Goal: Information Seeking & Learning: Learn about a topic

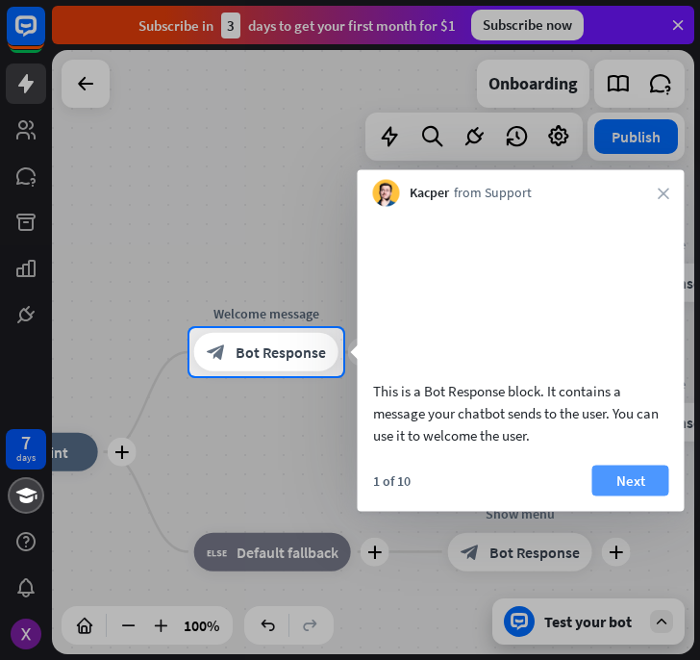
click at [623, 495] on button "Next" at bounding box center [630, 479] width 77 height 31
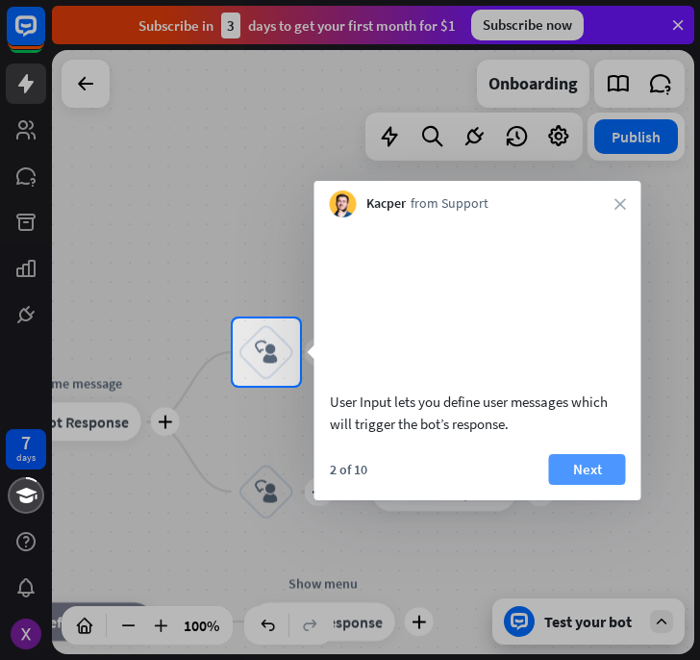
click at [597, 485] on button "Next" at bounding box center [587, 469] width 77 height 31
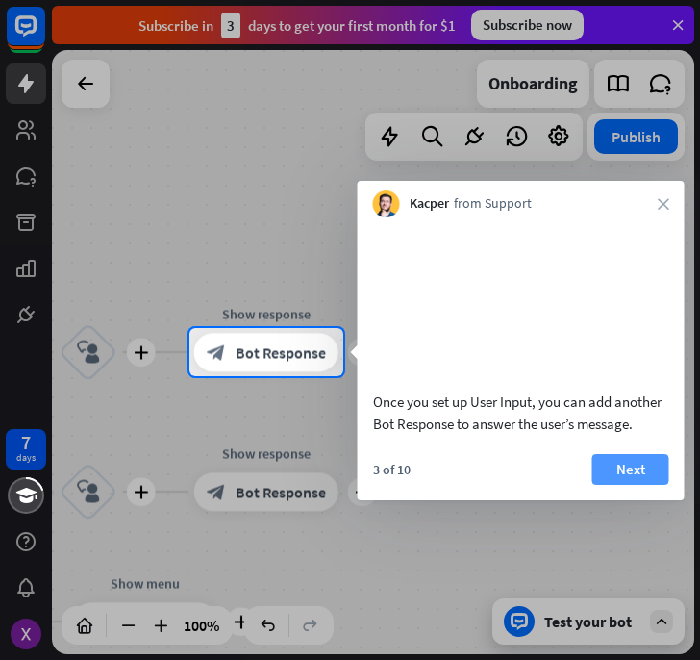
click at [621, 485] on button "Next" at bounding box center [630, 469] width 77 height 31
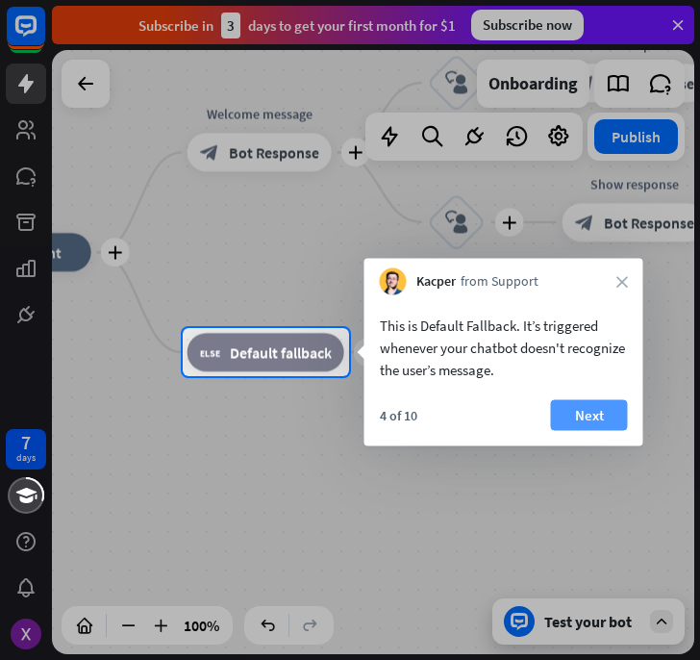
click at [585, 412] on button "Next" at bounding box center [589, 415] width 77 height 31
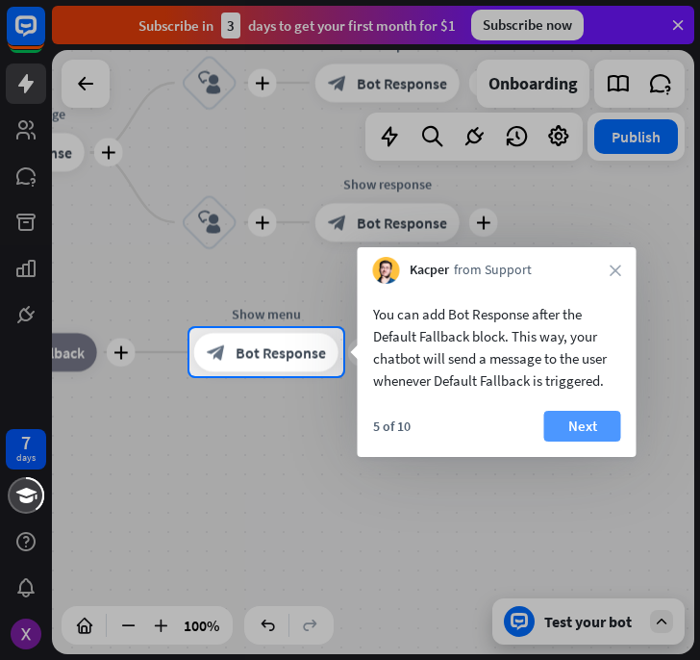
click at [573, 425] on button "Next" at bounding box center [582, 426] width 77 height 31
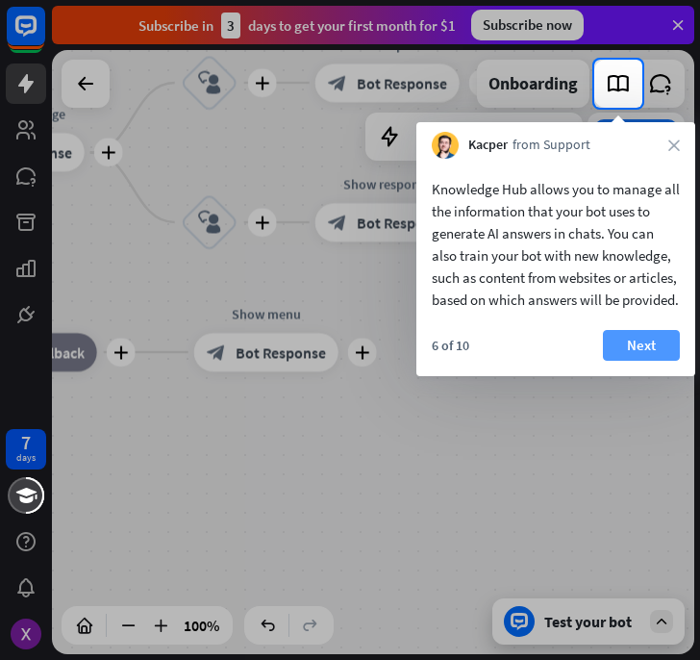
click at [657, 361] on button "Next" at bounding box center [641, 345] width 77 height 31
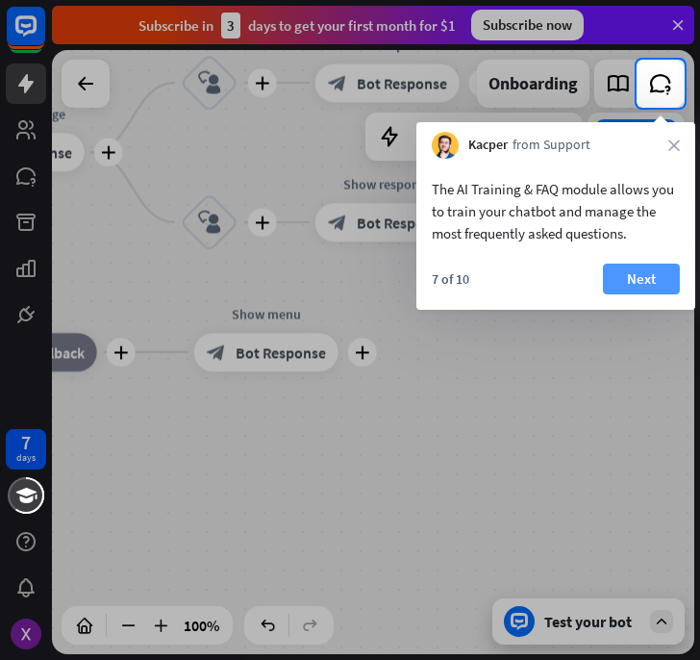
click at [645, 273] on button "Next" at bounding box center [641, 278] width 77 height 31
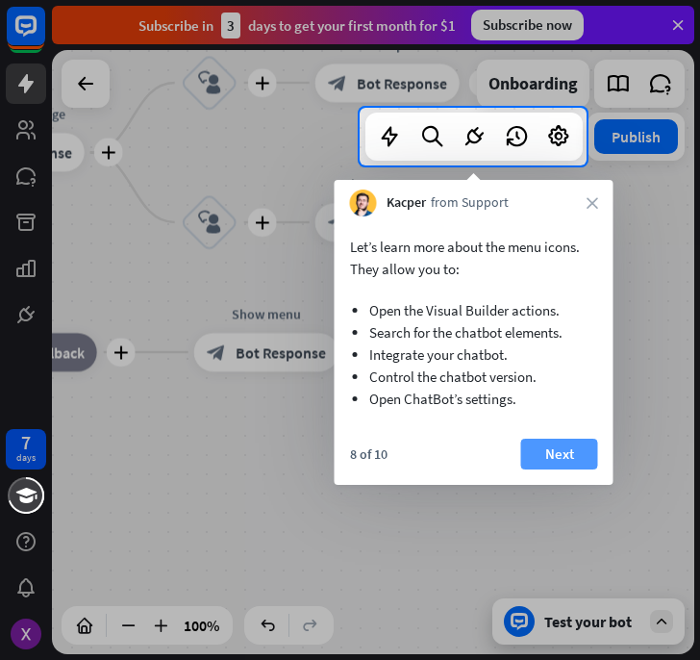
click at [555, 441] on button "Next" at bounding box center [559, 453] width 77 height 31
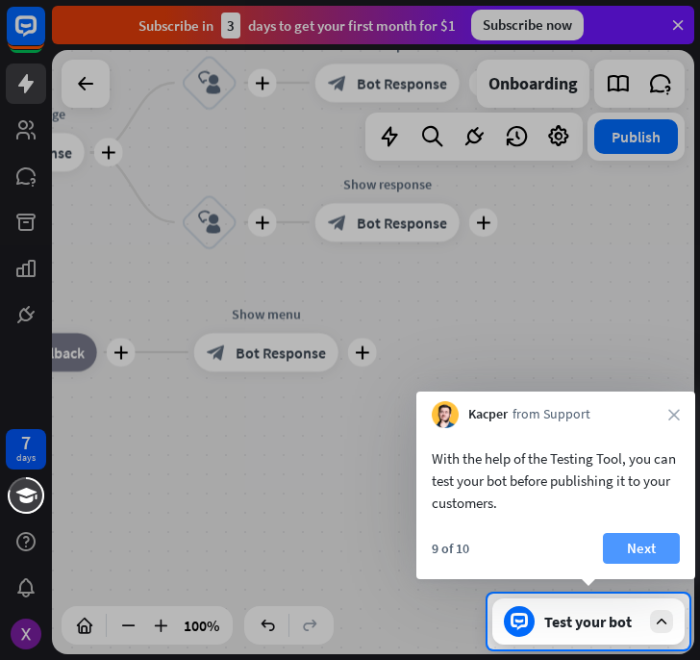
click at [635, 548] on button "Next" at bounding box center [641, 548] width 77 height 31
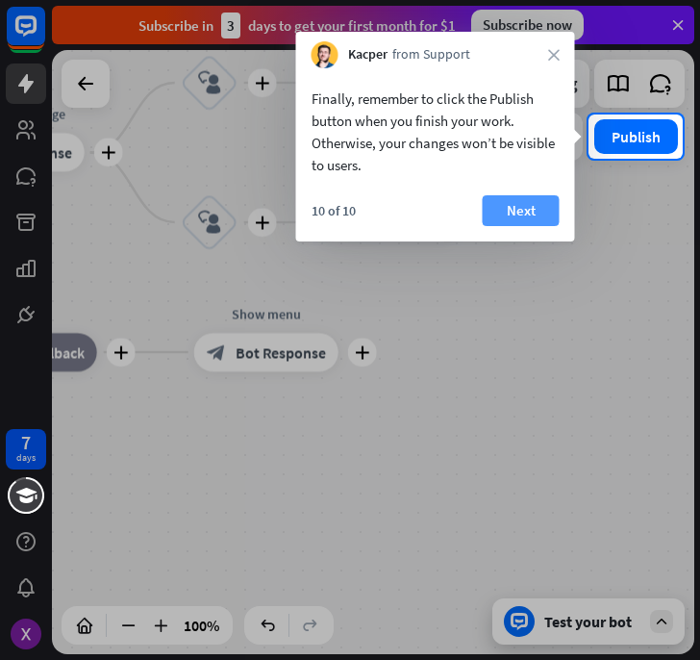
click at [511, 202] on button "Next" at bounding box center [521, 210] width 77 height 31
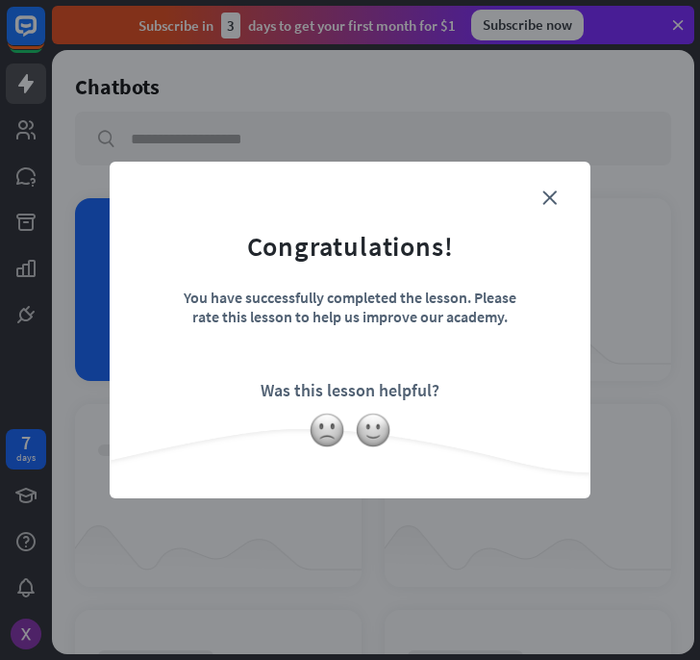
click at [552, 180] on div "close Congratulations! You have successfully completed the lesson. Please rate …" at bounding box center [350, 330] width 481 height 337
click at [548, 202] on icon "close" at bounding box center [549, 197] width 14 height 14
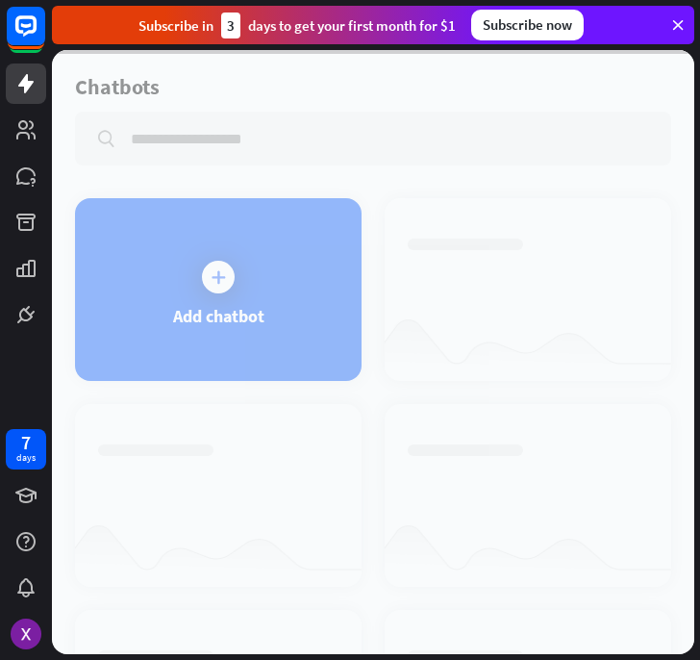
click at [218, 273] on div at bounding box center [373, 352] width 642 height 604
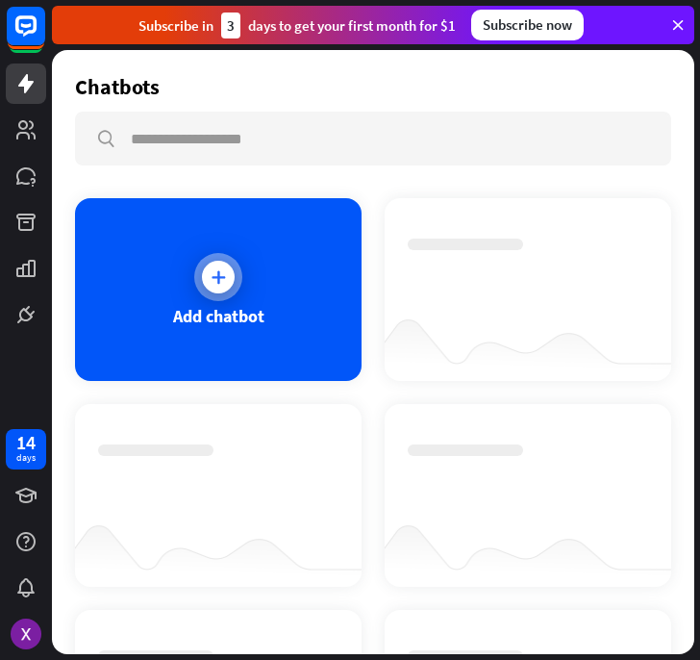
click at [214, 283] on icon at bounding box center [218, 276] width 19 height 19
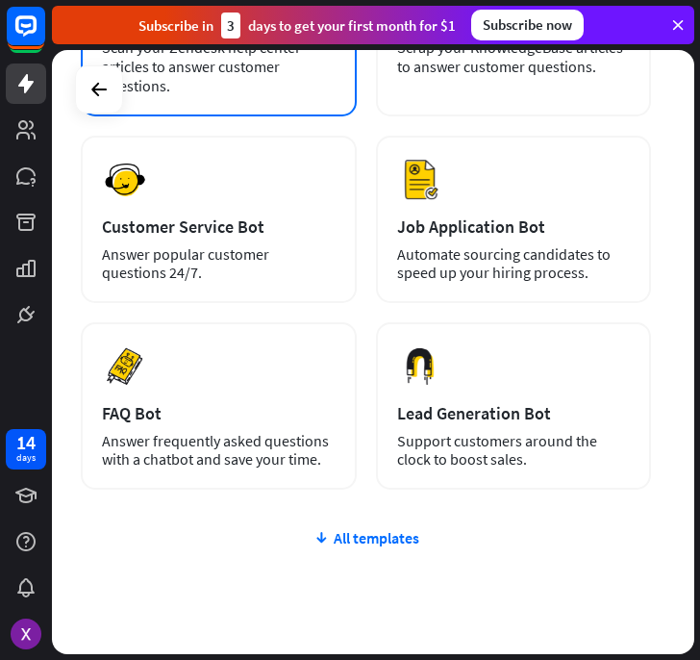
scroll to position [507, 0]
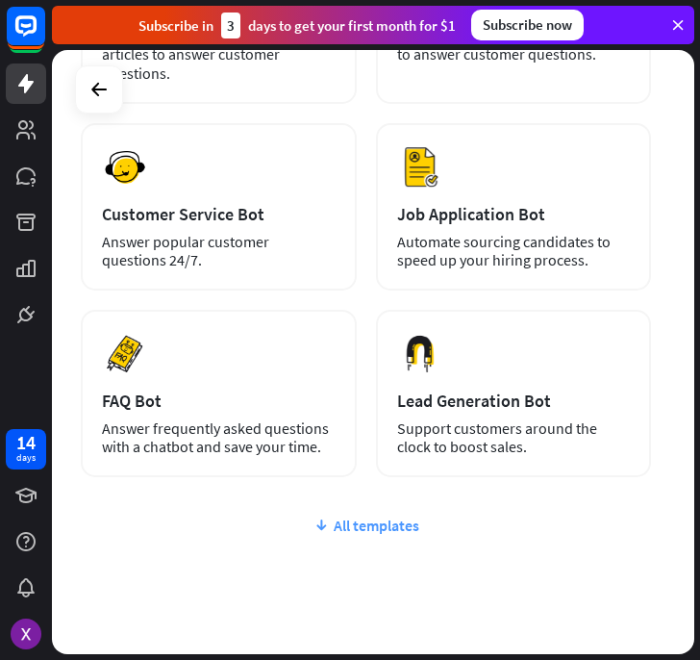
click at [347, 528] on div "All templates" at bounding box center [366, 524] width 570 height 19
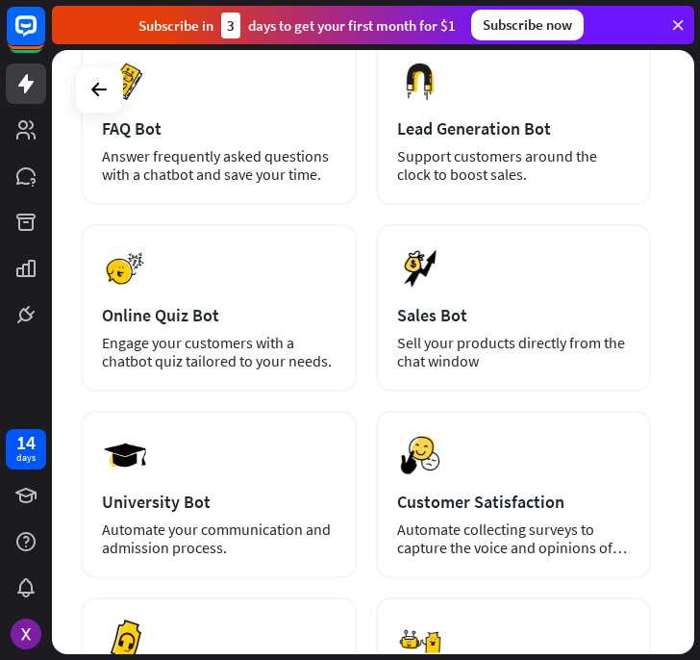
scroll to position [784, 0]
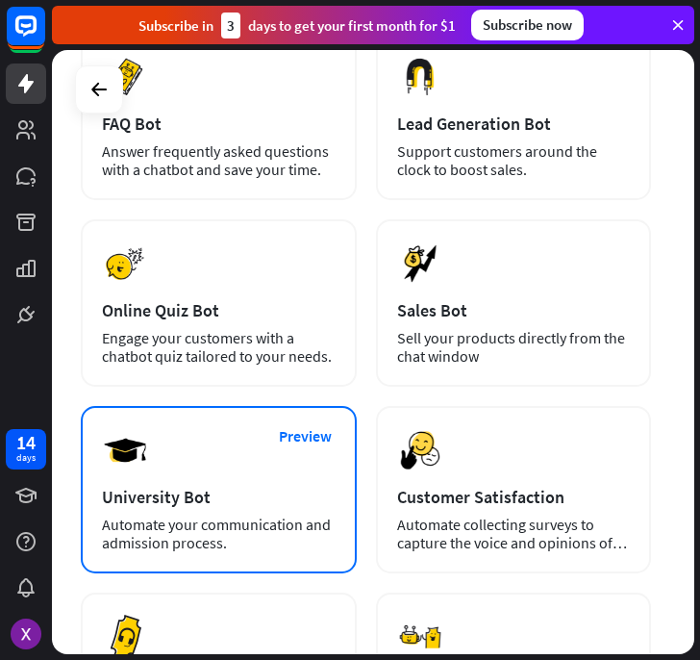
click at [137, 458] on img at bounding box center [125, 450] width 46 height 46
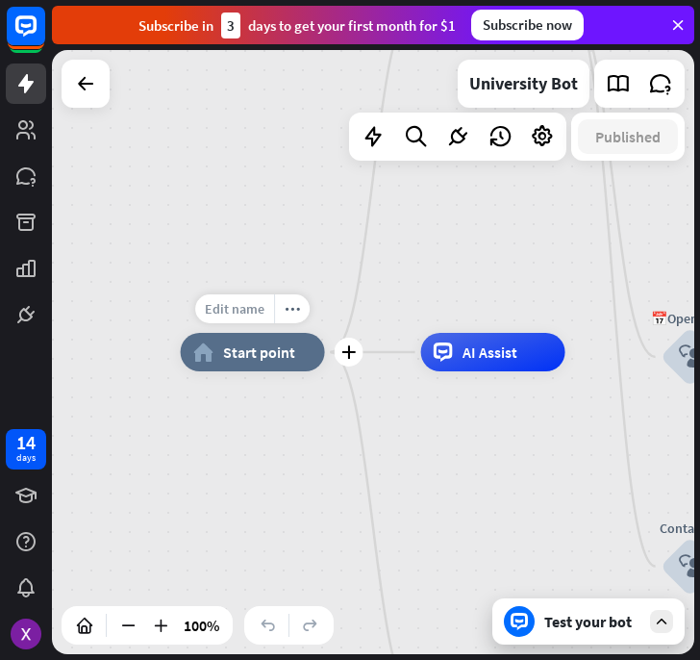
click at [263, 309] on span "Edit name" at bounding box center [235, 308] width 60 height 17
type input "********"
click at [270, 361] on div "******** plus home_2 Start point Welcome message block_bot_response Bot Respons…" at bounding box center [373, 352] width 642 height 604
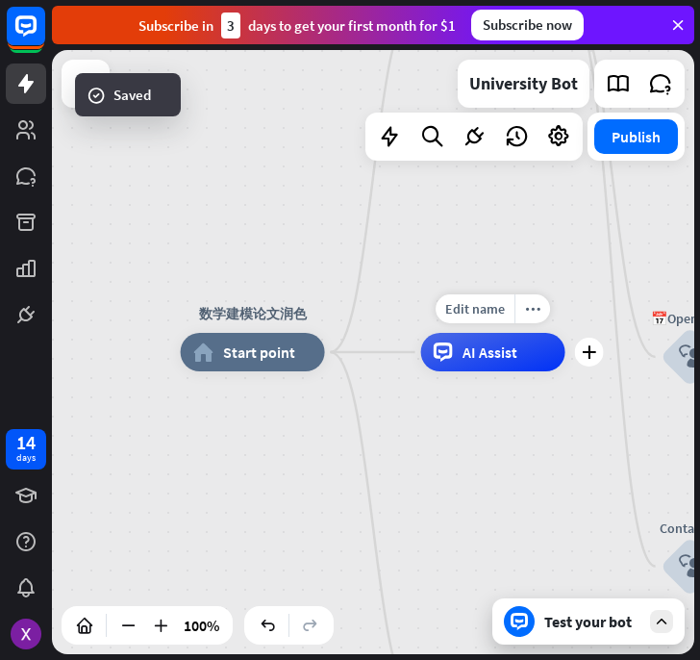
click at [503, 353] on span "AI Assist" at bounding box center [489, 351] width 55 height 19
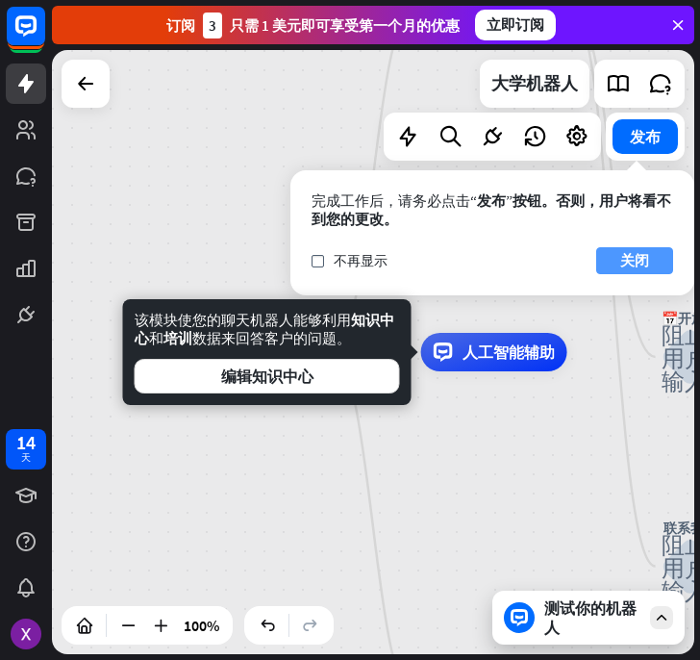
click at [637, 263] on font "关闭" at bounding box center [634, 260] width 29 height 18
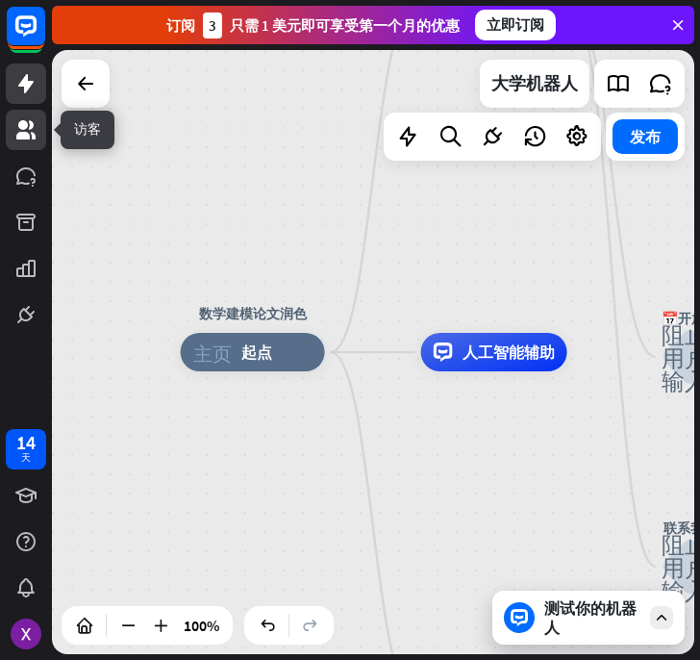
click at [16, 136] on icon at bounding box center [25, 129] width 23 height 23
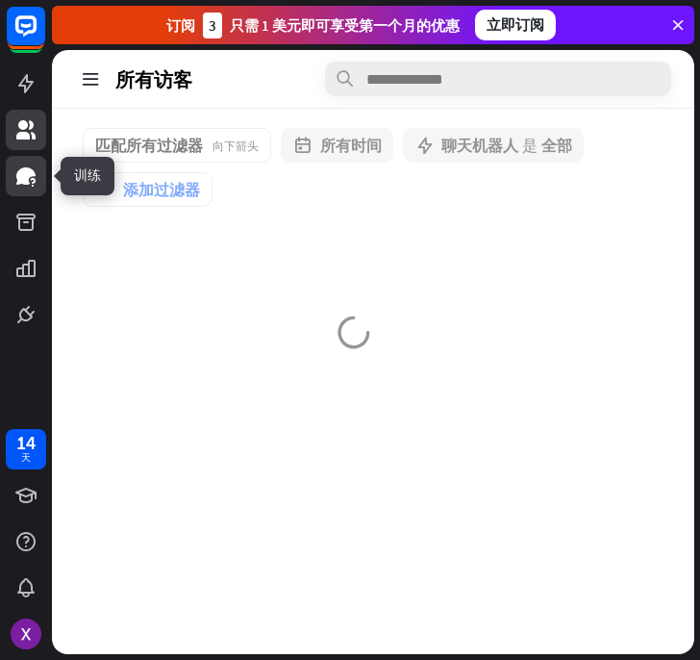
click at [23, 184] on icon at bounding box center [25, 175] width 23 height 23
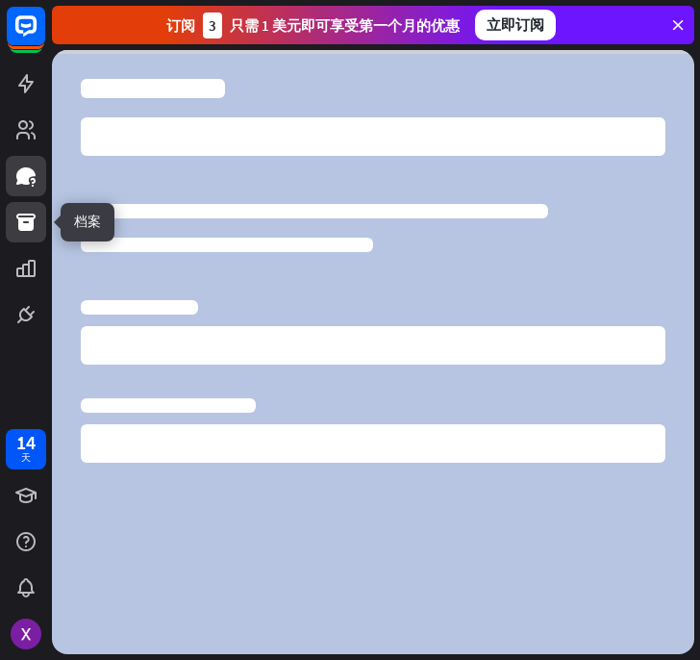
click at [23, 219] on icon at bounding box center [25, 221] width 19 height 17
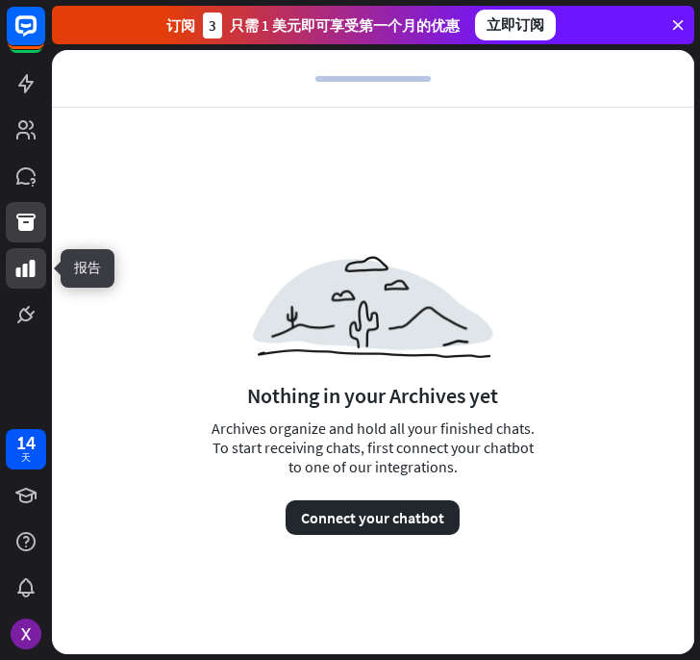
click at [25, 275] on icon at bounding box center [25, 268] width 19 height 17
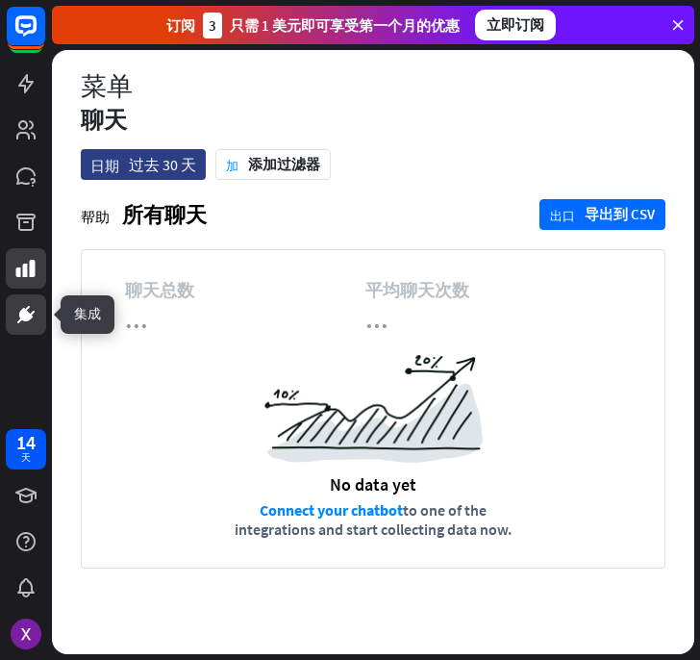
click at [24, 316] on icon at bounding box center [26, 315] width 12 height 12
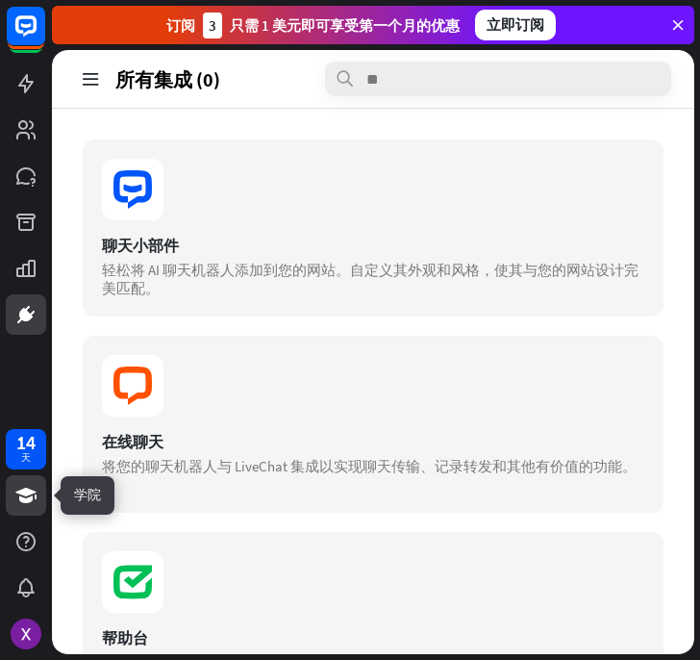
click at [23, 505] on icon at bounding box center [25, 495] width 23 height 23
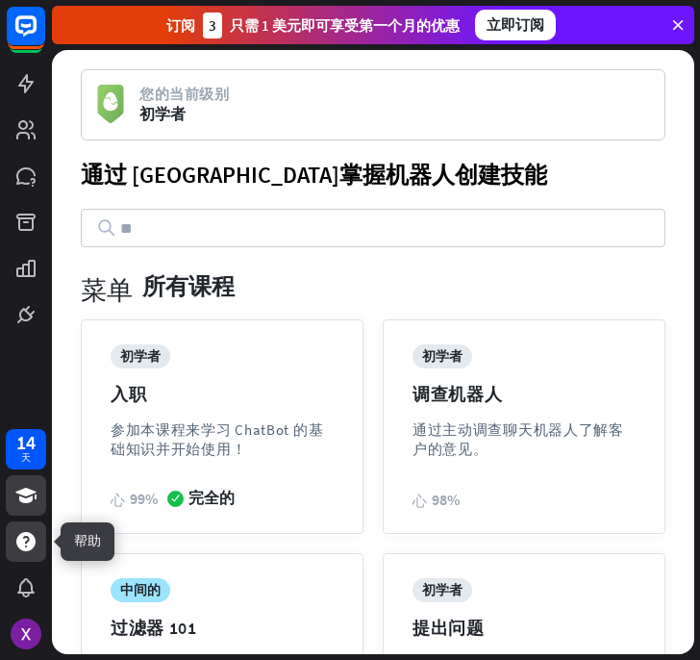
click at [32, 548] on icon at bounding box center [25, 541] width 23 height 23
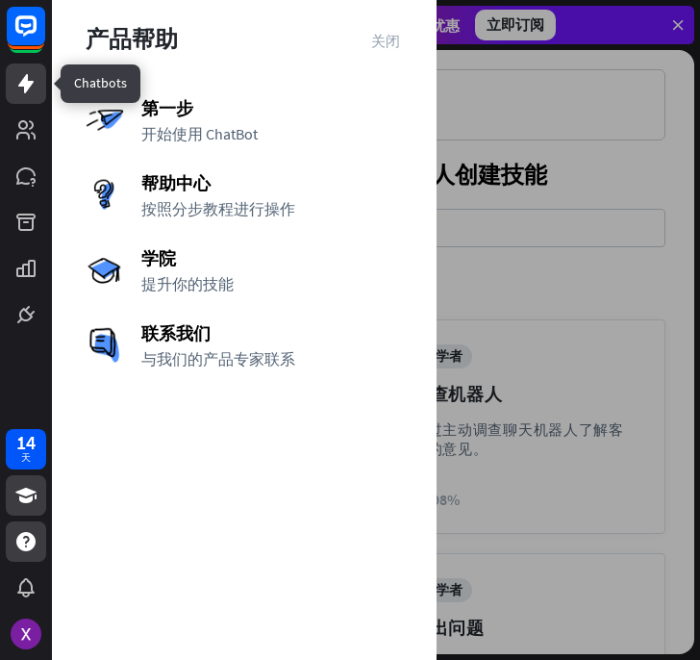
click at [31, 76] on icon at bounding box center [25, 83] width 23 height 23
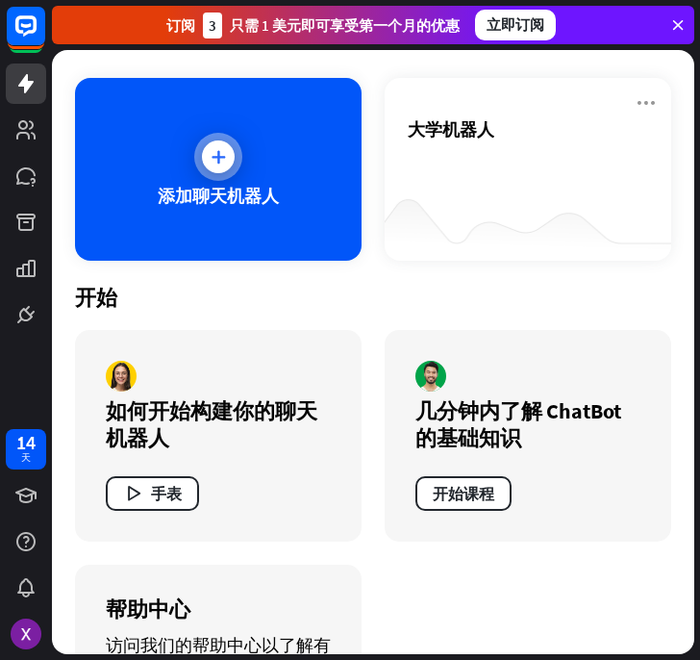
scroll to position [246, 0]
